Goal: Information Seeking & Learning: Get advice/opinions

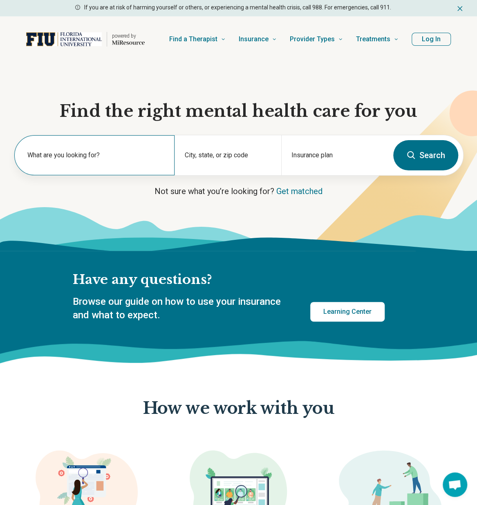
click at [42, 156] on label "What are you looking for?" at bounding box center [95, 155] width 137 height 10
click at [62, 163] on input "text" at bounding box center [95, 159] width 137 height 10
click at [66, 162] on input "text" at bounding box center [95, 159] width 137 height 10
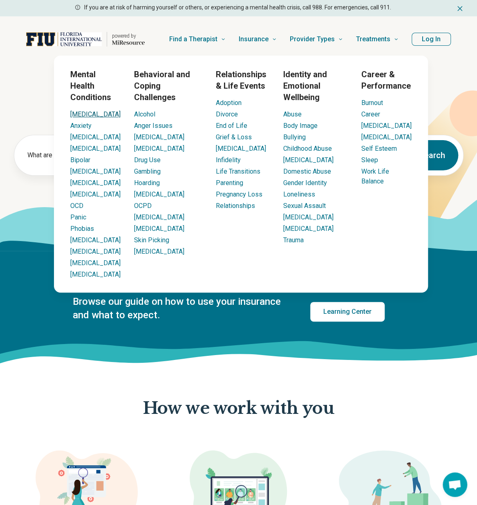
click at [78, 115] on link "[MEDICAL_DATA]" at bounding box center [95, 114] width 50 height 8
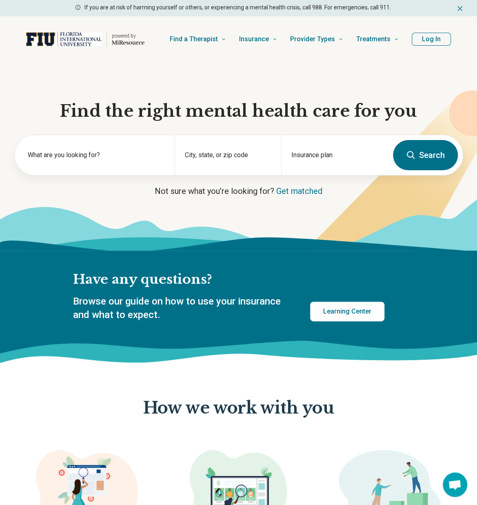
click at [24, 308] on div "Have any questions? Browse our guide on how to use your insurance and what to e…" at bounding box center [238, 308] width 477 height 115
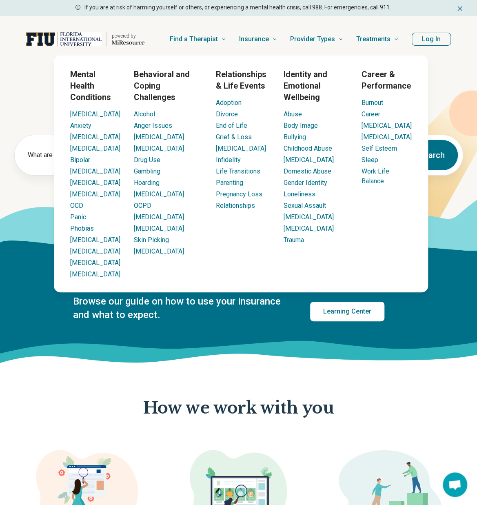
click at [37, 84] on div "Mental Health Conditions ADHD Anxiety Anorexia Autism Bipolar Binge Eating Buli…" at bounding box center [241, 174] width 473 height 237
click at [81, 112] on link "[MEDICAL_DATA]" at bounding box center [95, 114] width 50 height 8
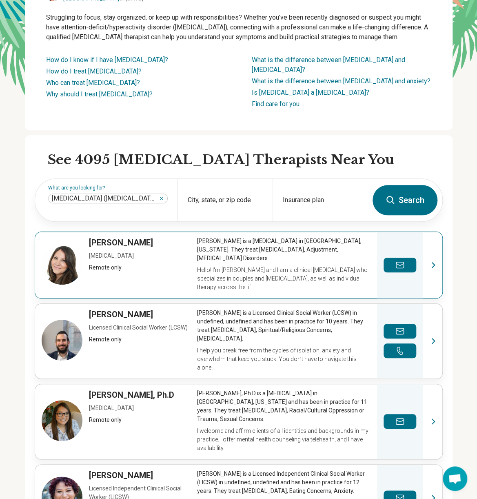
scroll to position [123, 0]
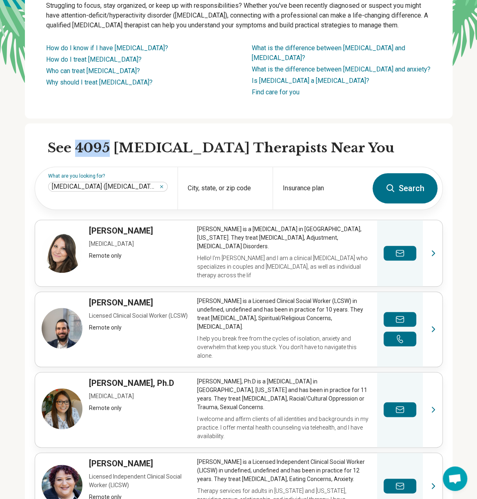
drag, startPoint x: 82, startPoint y: 130, endPoint x: 112, endPoint y: 131, distance: 29.8
click at [112, 140] on h2 "See 4095 ADHD Therapists Near You" at bounding box center [245, 148] width 395 height 17
click at [300, 189] on input "Insurance plan" at bounding box center [320, 194] width 75 height 10
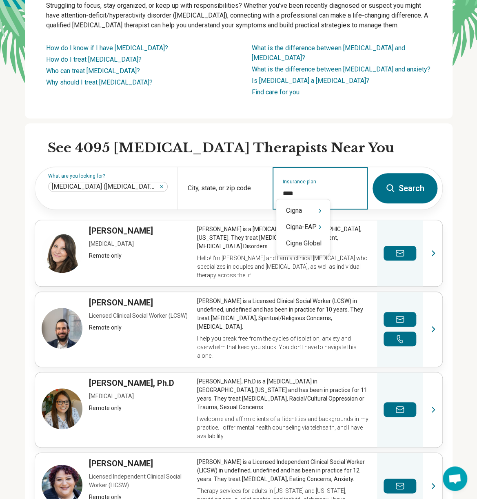
type input "*****"
click at [311, 207] on div "Cigna" at bounding box center [304, 211] width 54 height 16
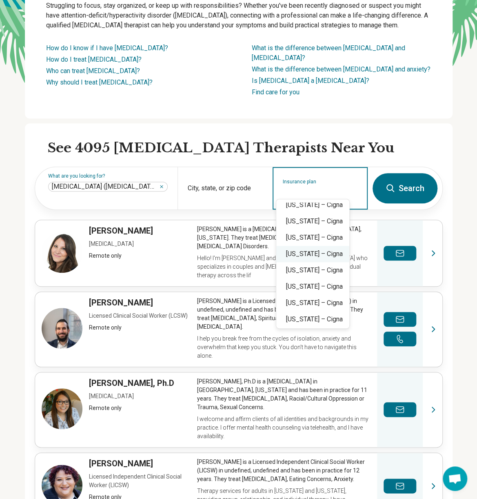
scroll to position [41, 0]
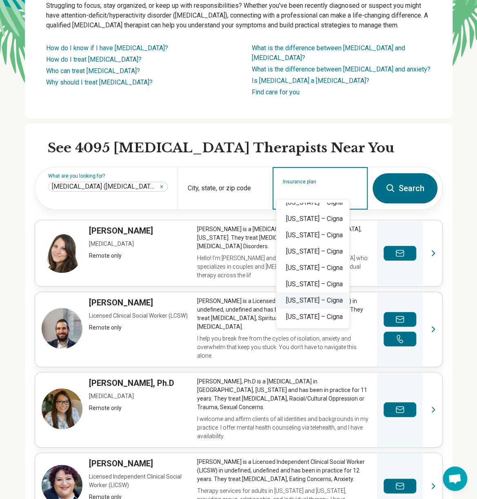
click at [301, 301] on div "Florida – Cigna" at bounding box center [313, 300] width 73 height 16
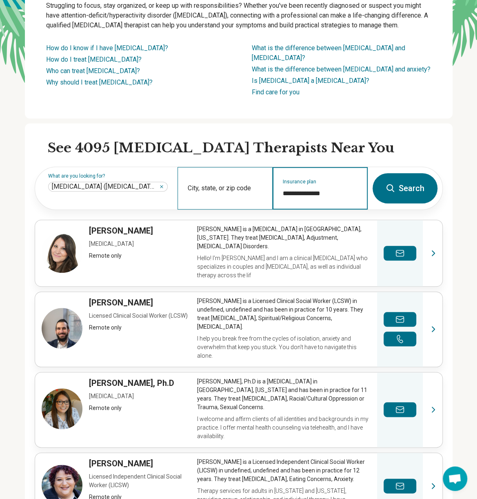
type input "**********"
click at [229, 176] on div "City, state, or zip code" at bounding box center [225, 188] width 95 height 42
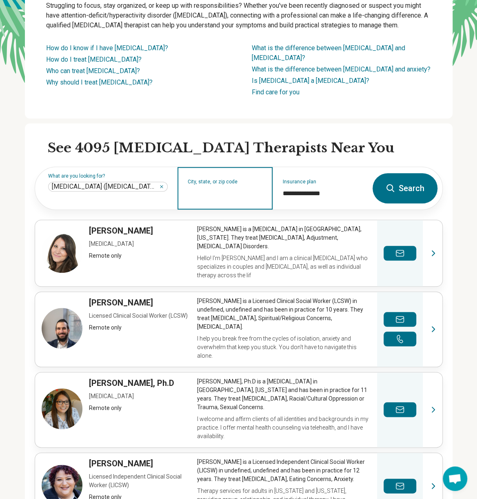
click at [214, 189] on input "City, state, or zip code" at bounding box center [225, 194] width 75 height 10
type input "*******"
click at [225, 187] on div "City, state, or zip code *******" at bounding box center [225, 188] width 95 height 42
click at [220, 189] on input "City, state, or zip code" at bounding box center [225, 194] width 75 height 10
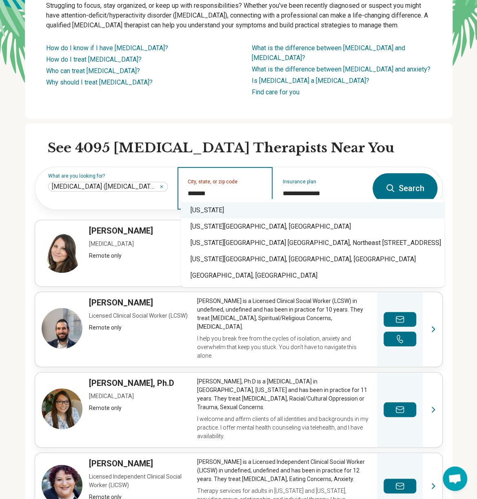
click at [205, 210] on div "[US_STATE]" at bounding box center [313, 210] width 264 height 16
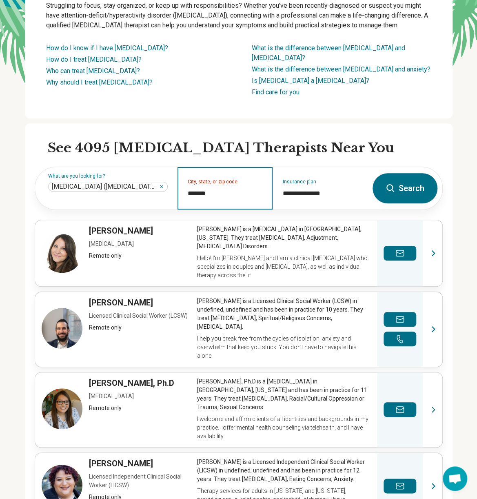
type input "*******"
click at [395, 183] on icon at bounding box center [391, 188] width 10 height 10
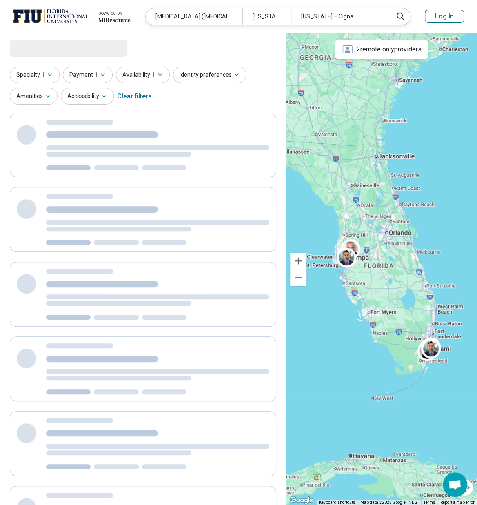
select select "***"
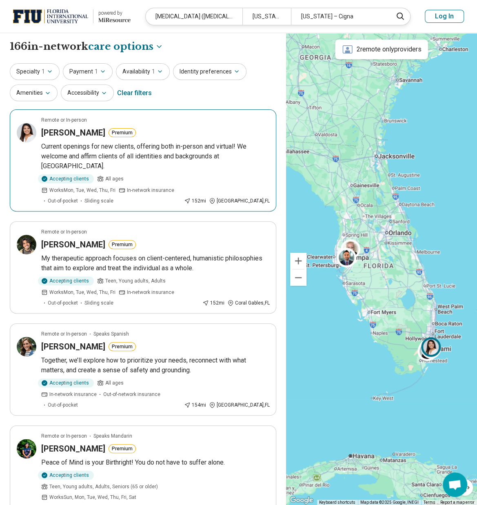
click at [80, 148] on p "Current openings for new clients, offering both in-person and virtual! We welco…" at bounding box center [155, 156] width 228 height 29
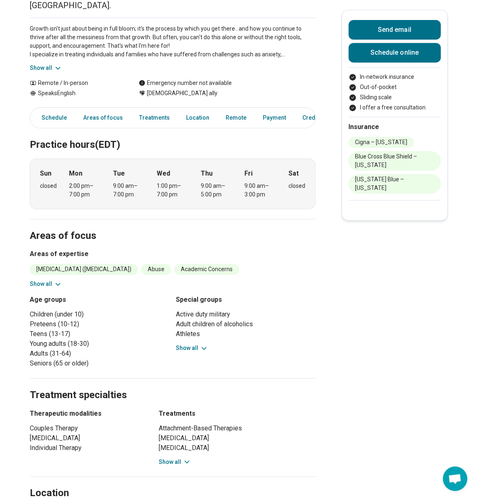
scroll to position [82, 0]
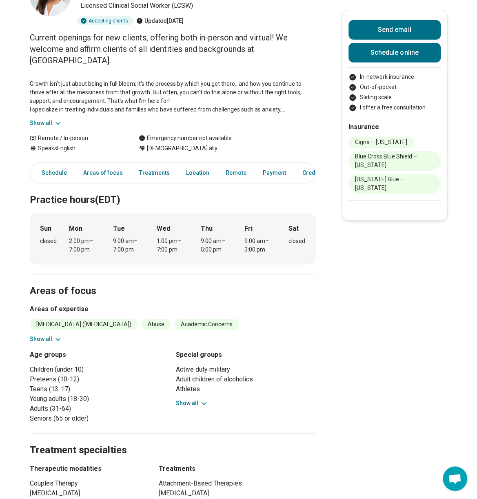
click at [46, 119] on button "Show all" at bounding box center [46, 123] width 32 height 9
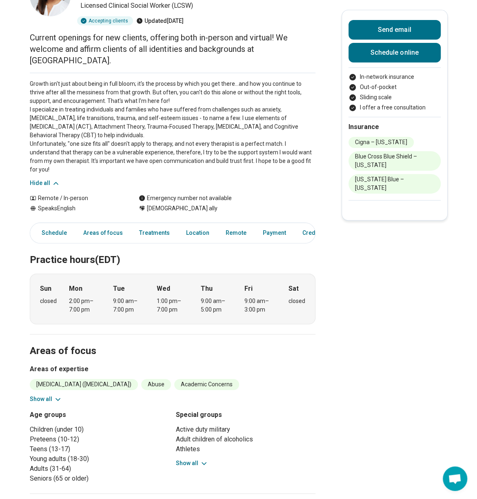
click at [45, 395] on button "Show all" at bounding box center [46, 399] width 32 height 9
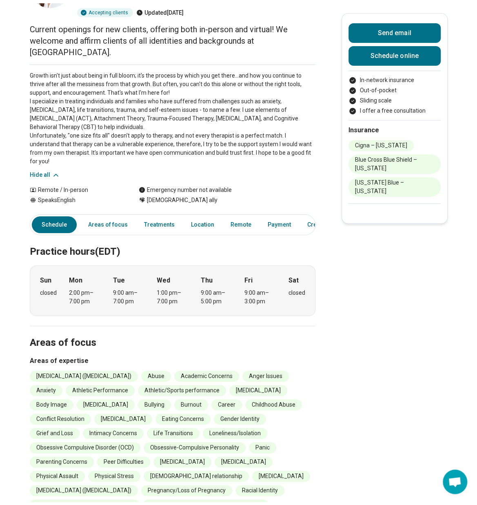
scroll to position [0, 0]
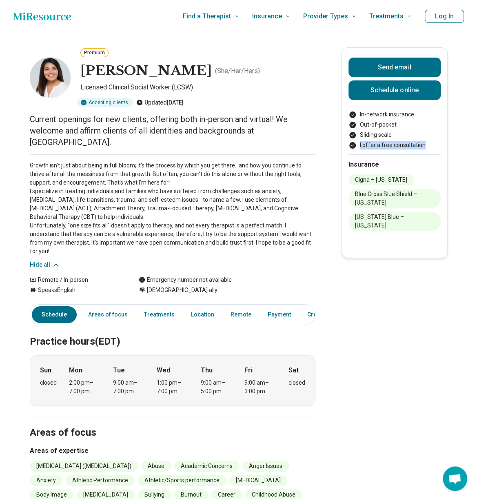
drag, startPoint x: 363, startPoint y: 143, endPoint x: 426, endPoint y: 147, distance: 62.6
click at [426, 147] on li "I offer a free consultation" at bounding box center [395, 145] width 92 height 9
click at [53, 19] on icon "Home page" at bounding box center [42, 16] width 58 height 16
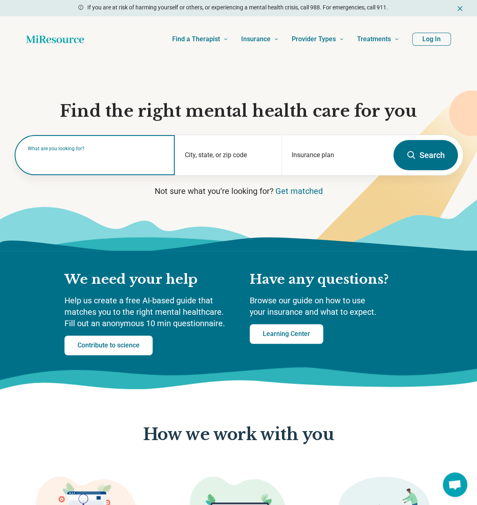
click at [85, 161] on input "text" at bounding box center [97, 159] width 138 height 10
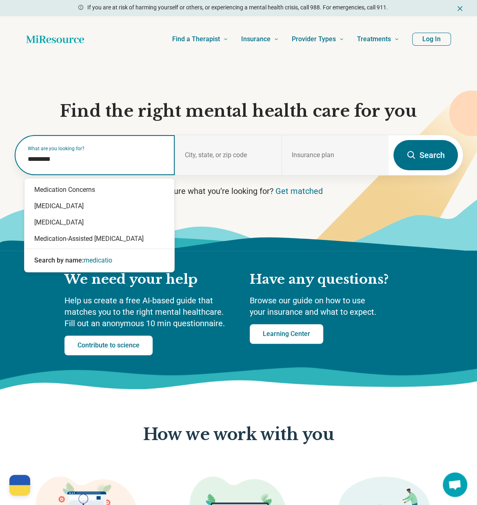
type input "**********"
click at [73, 207] on div "[MEDICAL_DATA]" at bounding box center [100, 206] width 150 height 16
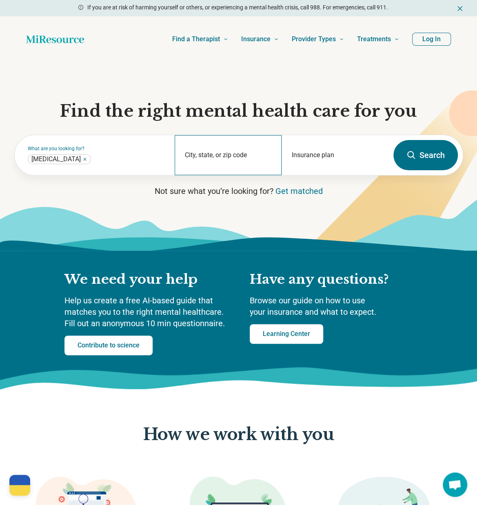
click at [229, 156] on div "City, state, or zip code" at bounding box center [228, 155] width 107 height 40
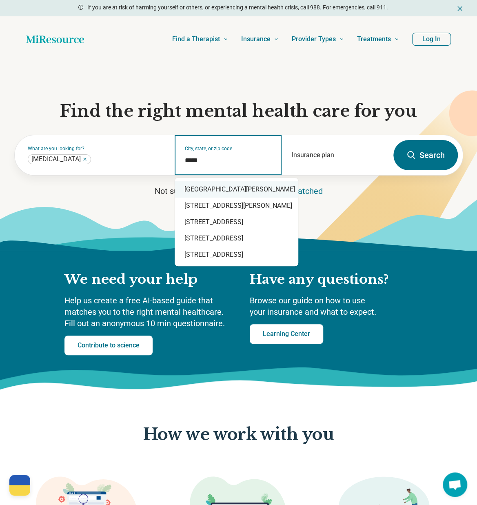
click at [229, 190] on div "Port St. Lucie, FL 34952" at bounding box center [237, 189] width 124 height 16
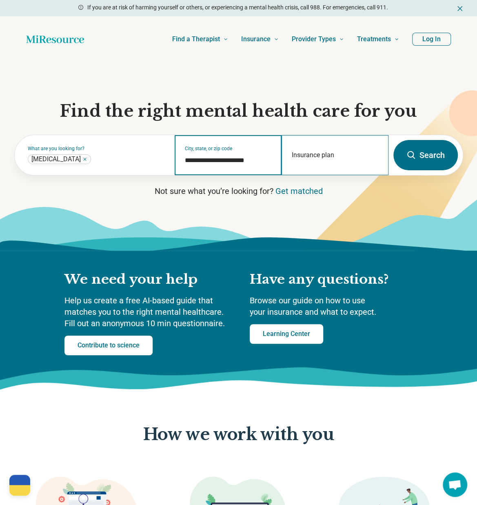
type input "**********"
click at [368, 152] on div "Insurance plan" at bounding box center [335, 155] width 107 height 40
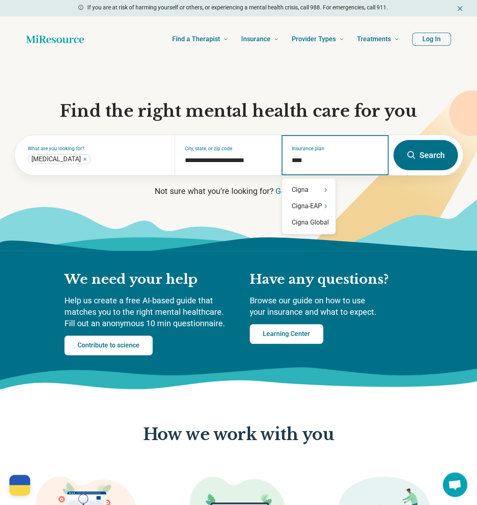
type input "*****"
click at [310, 187] on div "Cigna" at bounding box center [309, 190] width 54 height 16
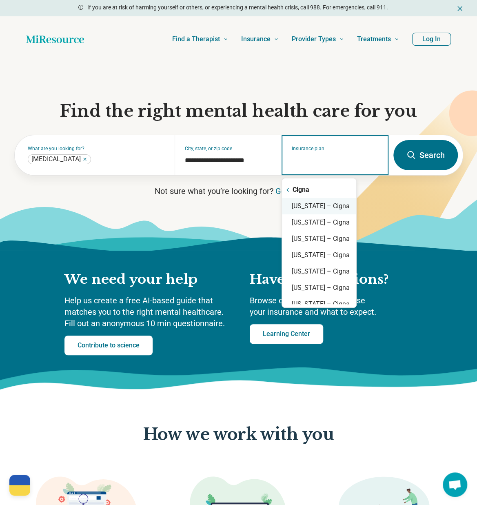
click at [313, 203] on div "Florida – Cigna" at bounding box center [319, 206] width 74 height 16
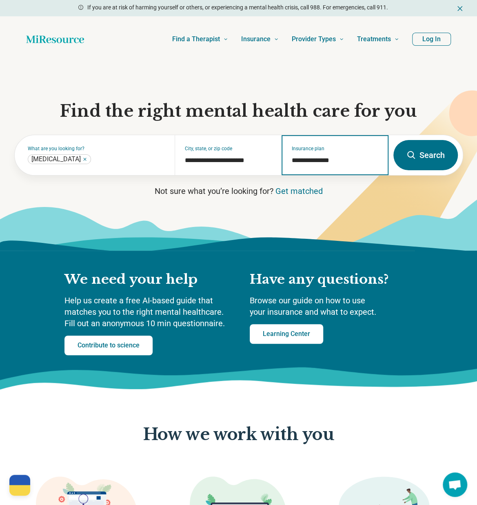
type input "**********"
click at [431, 154] on button "Search" at bounding box center [426, 155] width 65 height 30
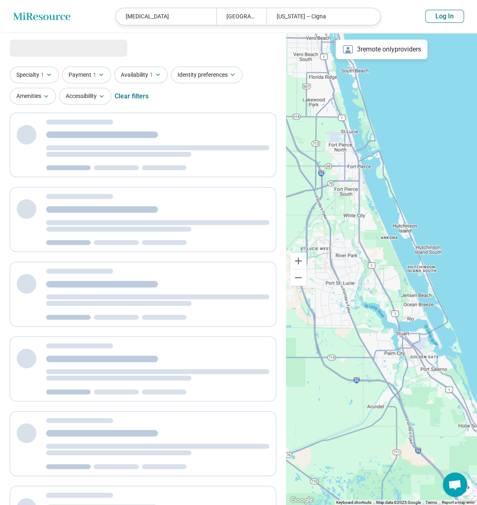
select select "***"
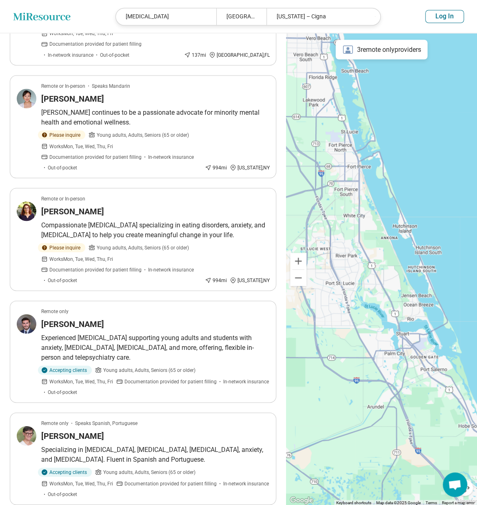
scroll to position [735, 0]
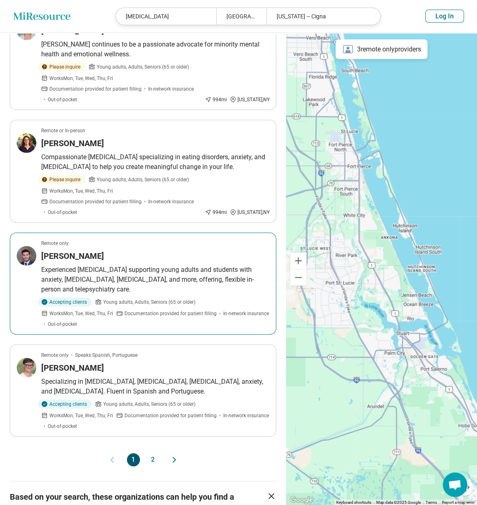
click at [68, 250] on h3 "Brian Coringrato" at bounding box center [72, 255] width 63 height 11
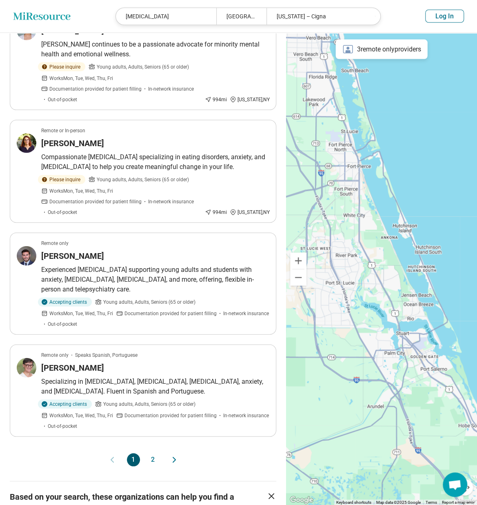
click at [154, 453] on button "2" at bounding box center [153, 459] width 13 height 13
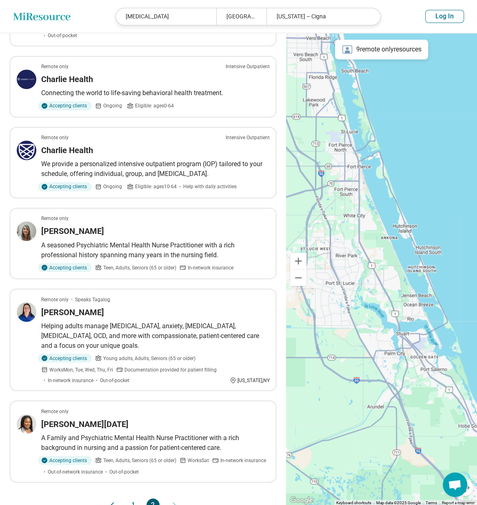
scroll to position [613, 0]
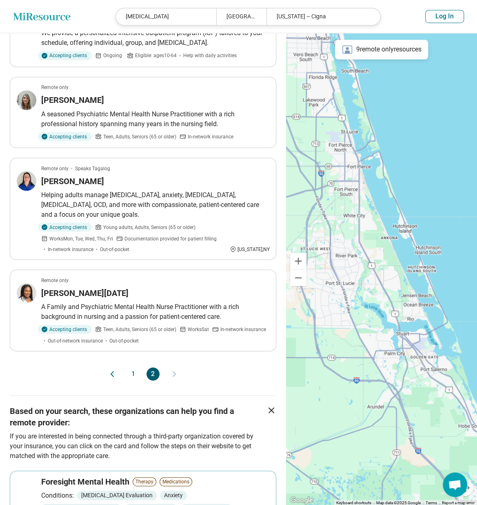
click at [134, 368] on button "1" at bounding box center [133, 374] width 13 height 13
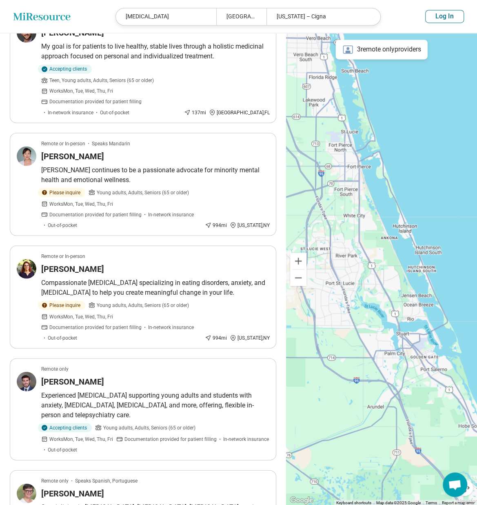
scroll to position [0, 0]
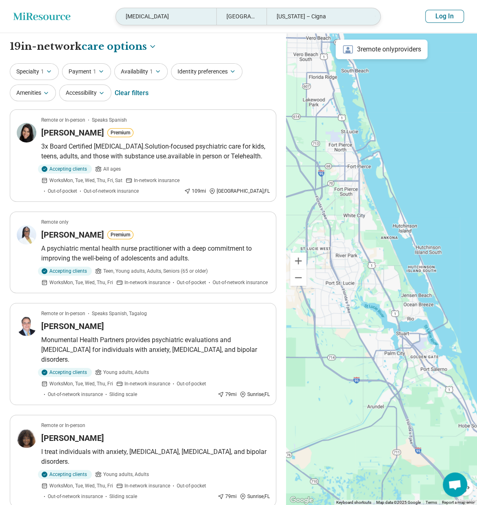
click at [242, 16] on div "Port St. Lucie, FL 34952" at bounding box center [241, 16] width 50 height 17
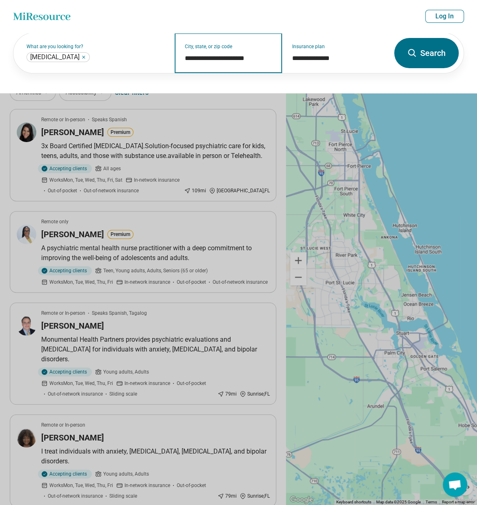
click at [247, 56] on input "**********" at bounding box center [228, 59] width 87 height 10
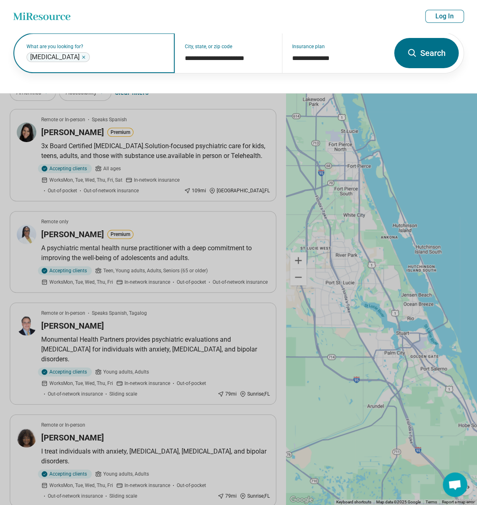
click at [86, 57] on icon "Remove" at bounding box center [83, 57] width 5 height 5
click at [96, 49] on label "What are you looking for?" at bounding box center [96, 46] width 138 height 5
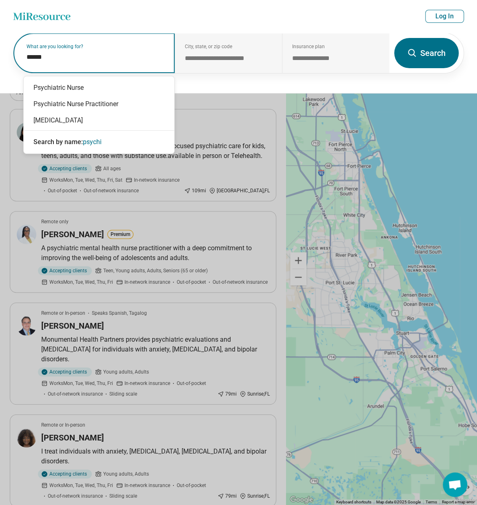
type input "*******"
click at [58, 120] on div "[MEDICAL_DATA]" at bounding box center [99, 120] width 151 height 16
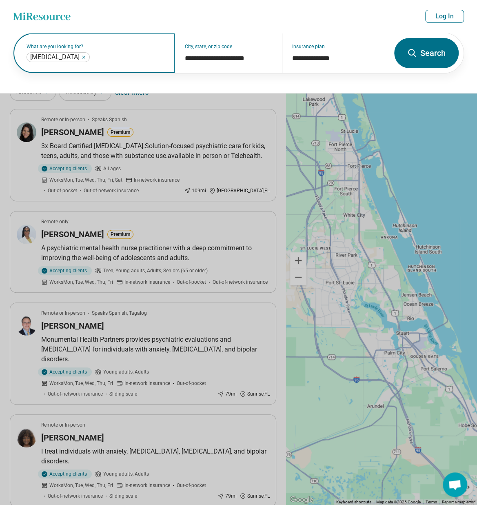
click button "Search" at bounding box center [427, 53] width 65 height 30
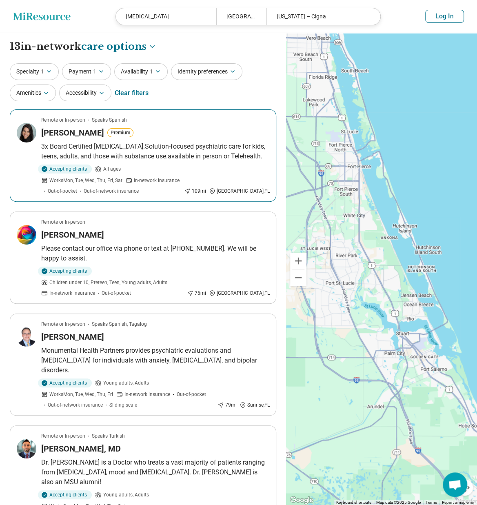
click at [181, 145] on p "3x Board Certified [MEDICAL_DATA].Solution-focused psychiatric care for kids, t…" at bounding box center [155, 152] width 228 height 20
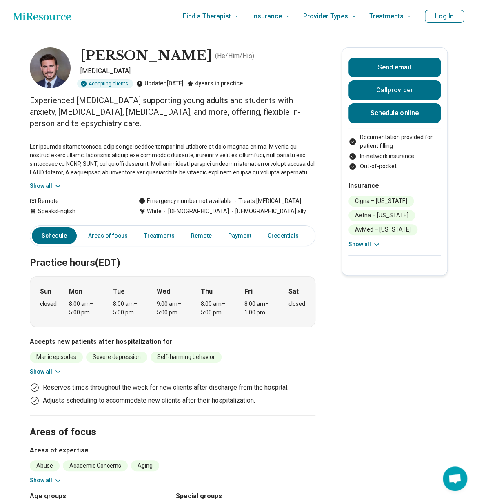
click at [49, 182] on button "Show all" at bounding box center [46, 186] width 32 height 9
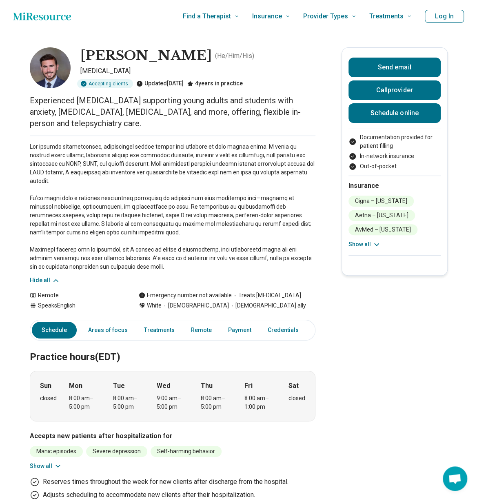
click at [265, 221] on p at bounding box center [173, 207] width 286 height 129
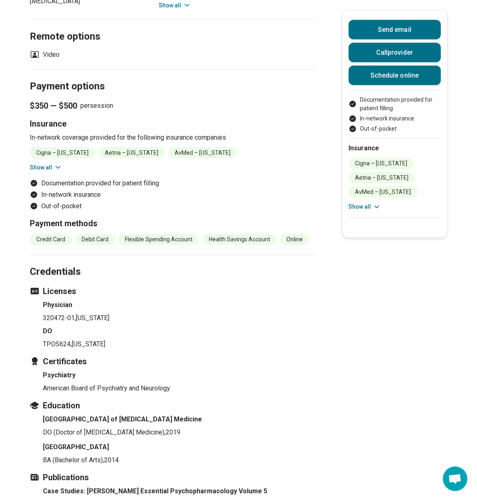
scroll to position [735, 0]
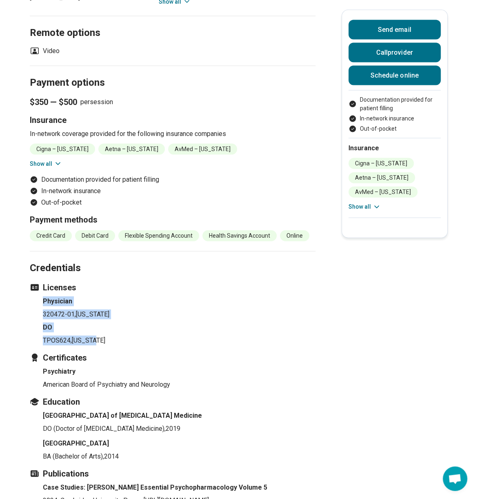
drag, startPoint x: 46, startPoint y: 286, endPoint x: 98, endPoint y: 330, distance: 68.2
click at [98, 330] on ul "Physician 320472-01 , New York DO TPOS624 , Florida" at bounding box center [173, 321] width 286 height 49
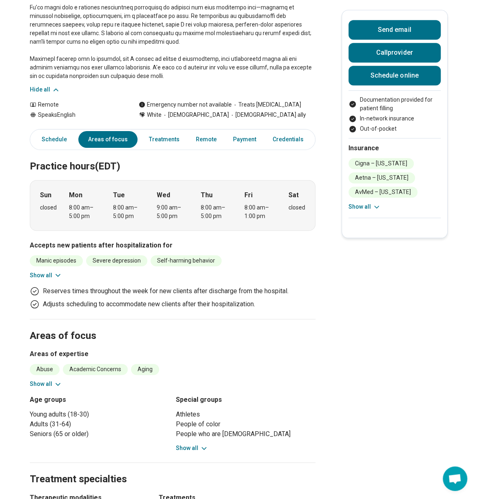
scroll to position [0, 0]
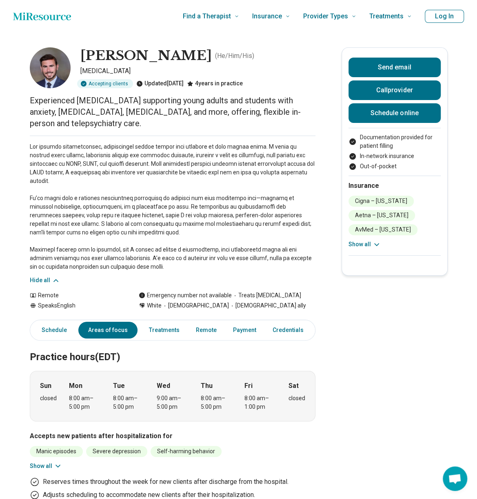
click at [181, 183] on p at bounding box center [173, 207] width 286 height 129
click at [41, 165] on p at bounding box center [173, 207] width 286 height 129
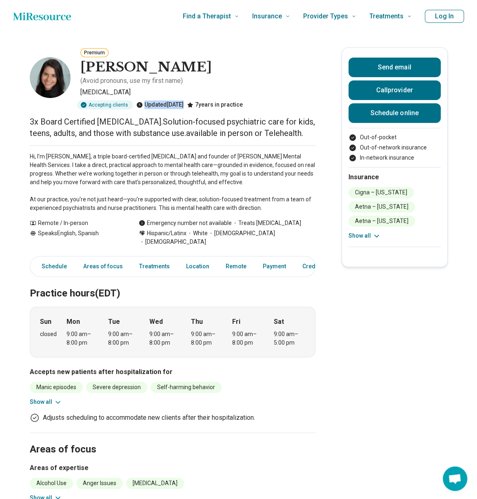
drag, startPoint x: 146, startPoint y: 102, endPoint x: 203, endPoint y: 102, distance: 57.6
click at [203, 102] on div "Accepting clients Updated [DATE] 7 years in practice" at bounding box center [197, 104] width 235 height 9
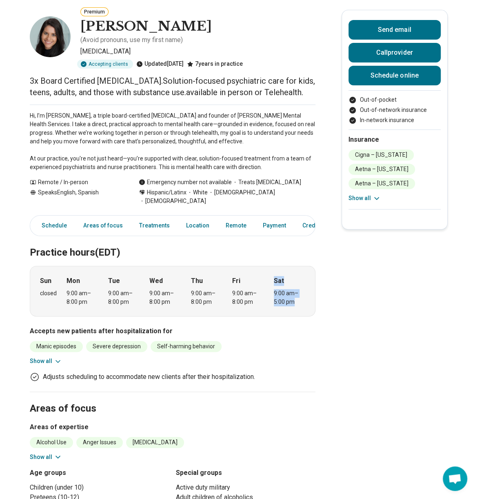
drag, startPoint x: 305, startPoint y: 290, endPoint x: 279, endPoint y: 267, distance: 35.0
click at [279, 276] on div "Sat 9:00 am – 5:00 pm" at bounding box center [289, 291] width 31 height 30
drag, startPoint x: 279, startPoint y: 267, endPoint x: 337, endPoint y: 171, distance: 112.2
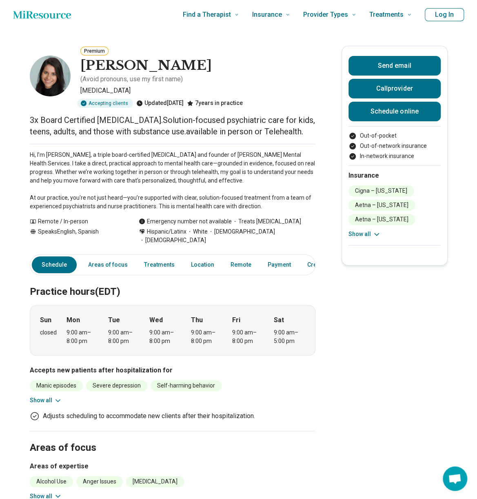
scroll to position [0, 0]
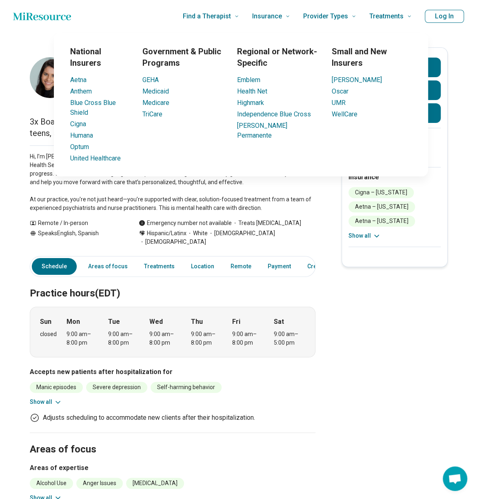
click at [234, 199] on p "Hi, I’m [PERSON_NAME], a triple board-certified [MEDICAL_DATA] and founder of […" at bounding box center [173, 182] width 286 height 60
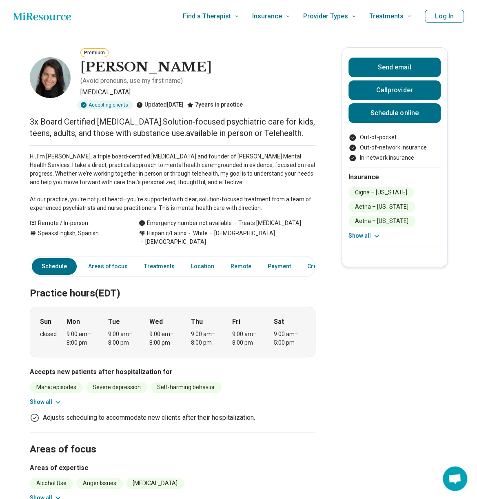
click at [313, 280] on h2 "Practice hours (EDT)" at bounding box center [173, 283] width 286 height 33
click at [158, 166] on p "Hi, I’m [PERSON_NAME], a triple board-certified [MEDICAL_DATA] and founder of […" at bounding box center [173, 182] width 286 height 60
